Goal: Task Accomplishment & Management: Complete application form

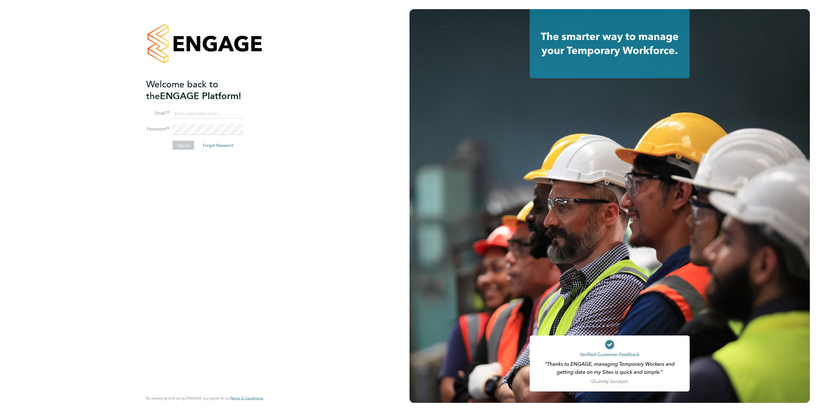
type input "[PERSON_NAME][EMAIL_ADDRESS][DOMAIN_NAME]"
click at [183, 144] on button "Sign In" at bounding box center [184, 145] width 22 height 9
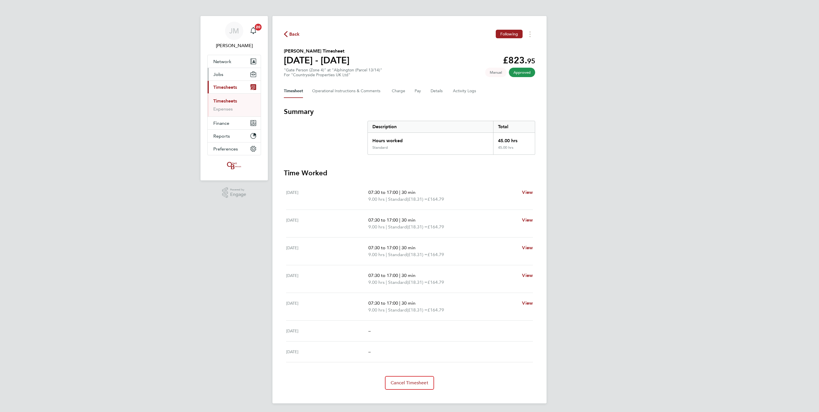
click at [225, 71] on button "Jobs" at bounding box center [234, 74] width 53 height 13
click at [228, 95] on link "Vacancies" at bounding box center [223, 95] width 20 height 5
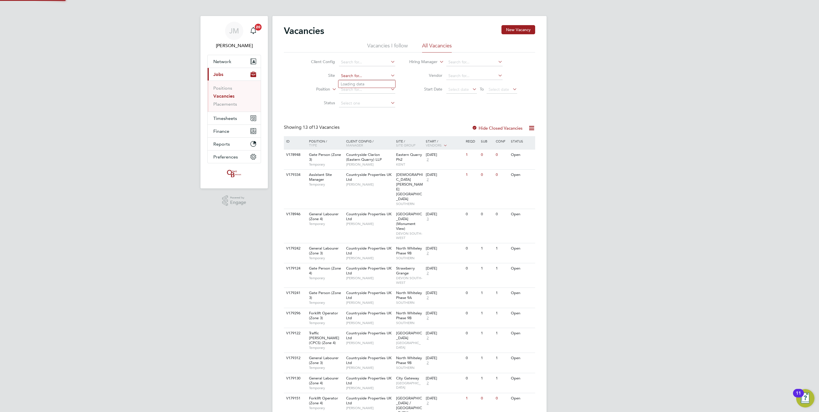
click at [365, 79] on input at bounding box center [367, 76] width 56 height 8
type input "a"
click at [399, 100] on li "Alphington ( Parcel 16A)" at bounding box center [386, 100] width 95 height 8
type input "Alphington (Parcel 16A)"
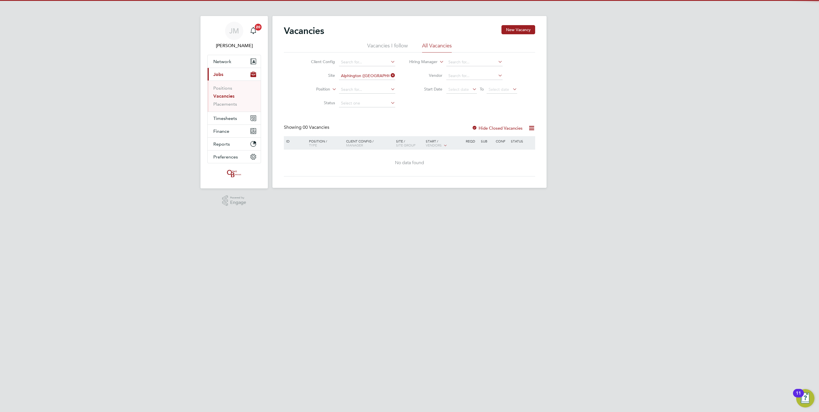
click at [500, 128] on label "Hide Closed Vacancies" at bounding box center [497, 127] width 51 height 5
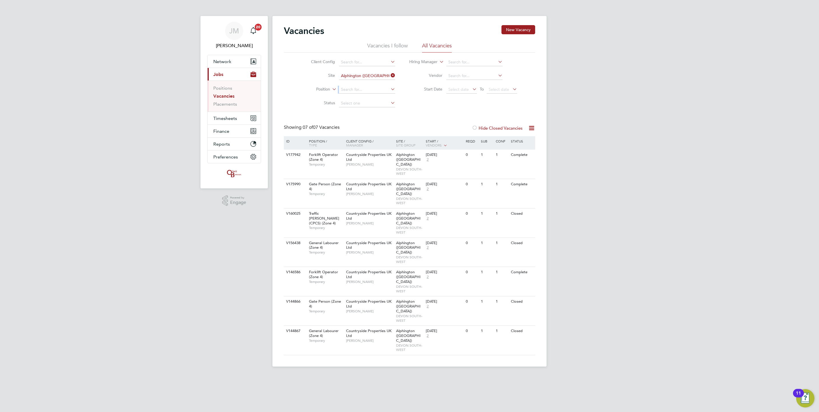
drag, startPoint x: 397, startPoint y: 76, endPoint x: 397, endPoint y: 83, distance: 7.1
click at [397, 83] on ul "Client Config Site Alphington (Parcel 16A) Position Status" at bounding box center [348, 82] width 107 height 55
drag, startPoint x: 397, startPoint y: 83, endPoint x: 390, endPoint y: 75, distance: 11.0
click at [390, 75] on icon at bounding box center [390, 75] width 0 height 8
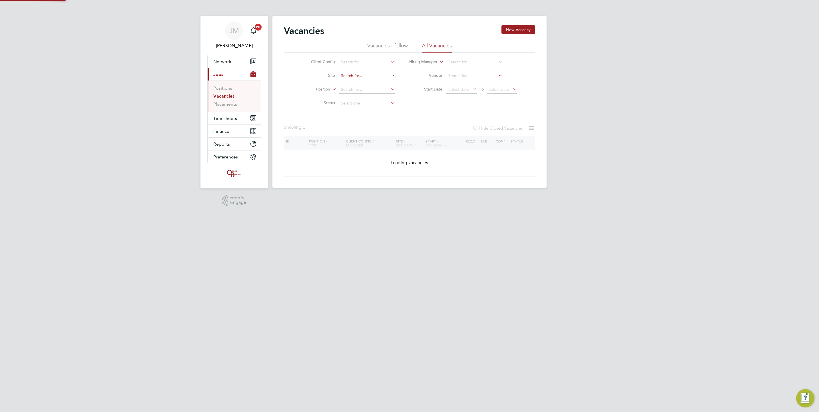
click at [374, 73] on input at bounding box center [367, 76] width 56 height 8
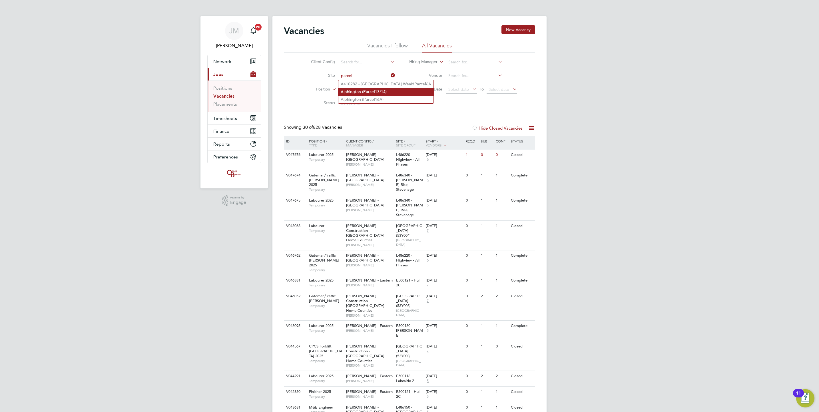
click at [378, 92] on li "Alphington ( Parcel 13/14)" at bounding box center [386, 92] width 95 height 8
type input "Alphington (Parcel 13/14)"
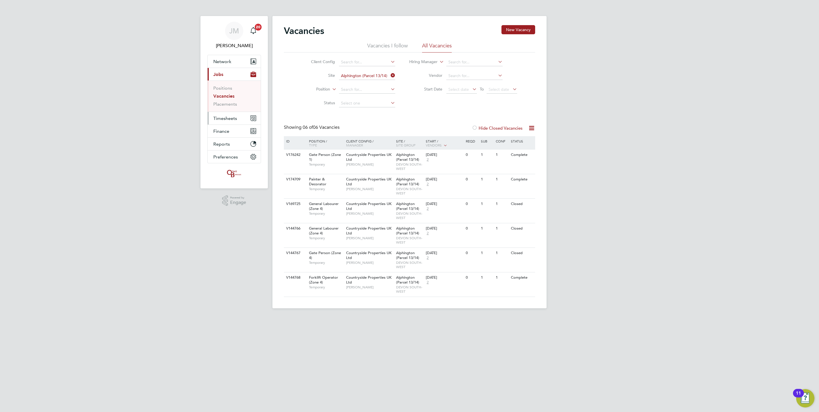
click at [228, 118] on span "Timesheets" at bounding box center [225, 118] width 24 height 5
click at [222, 103] on link "Timesheets" at bounding box center [225, 100] width 24 height 5
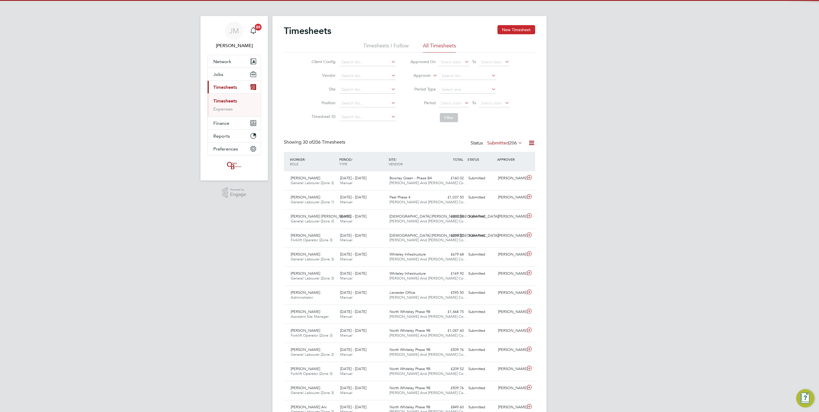
click at [507, 34] on button "New Timesheet" at bounding box center [517, 29] width 38 height 9
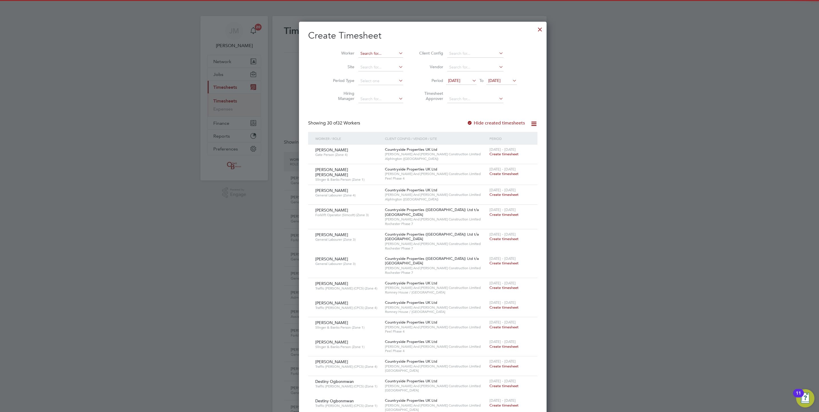
click at [370, 52] on input at bounding box center [381, 54] width 45 height 8
click at [371, 60] on li "Alan Nel son" at bounding box center [371, 62] width 52 height 8
type input "Alan Nelson"
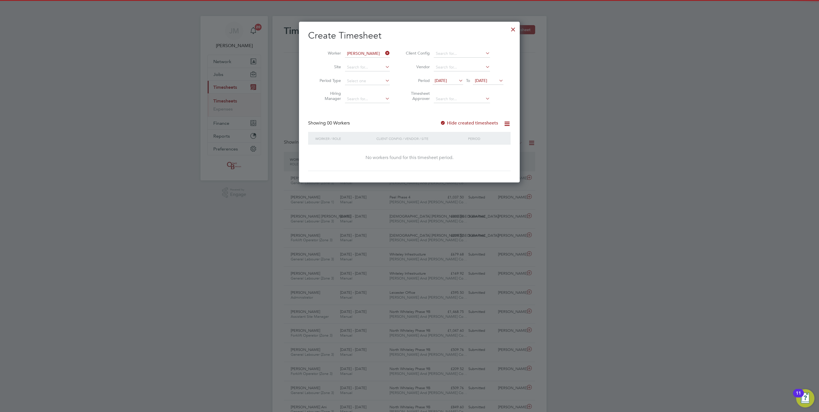
click at [469, 125] on label "Hide created timesheets" at bounding box center [469, 123] width 58 height 6
click at [484, 79] on span "21 Aug 2025" at bounding box center [481, 80] width 12 height 5
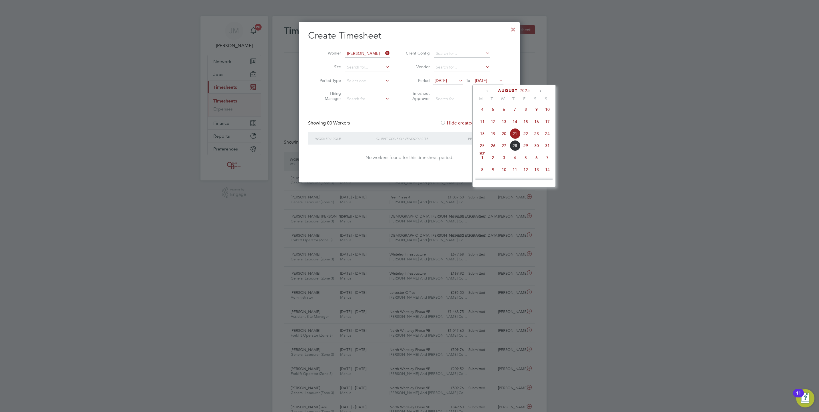
click at [526, 147] on span "29" at bounding box center [525, 145] width 11 height 11
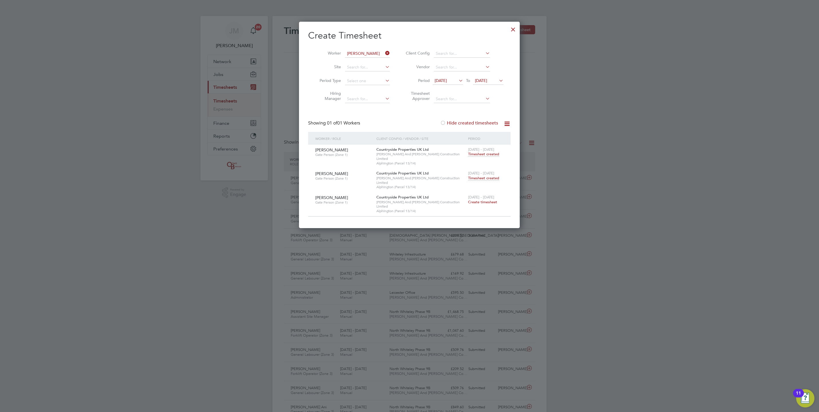
click at [482, 176] on span "Timesheet created" at bounding box center [483, 178] width 31 height 5
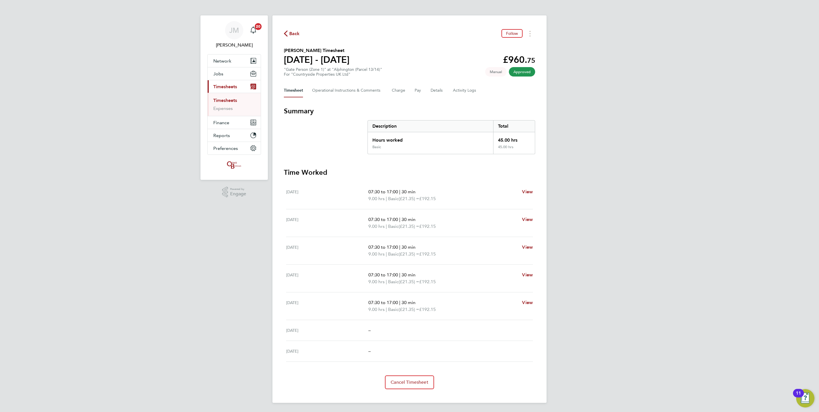
click at [715, 39] on div "JM Jack Mott Notifications 20 Applications: Network Team Members Businesses Sit…" at bounding box center [409, 205] width 819 height 413
